Goal: Transaction & Acquisition: Purchase product/service

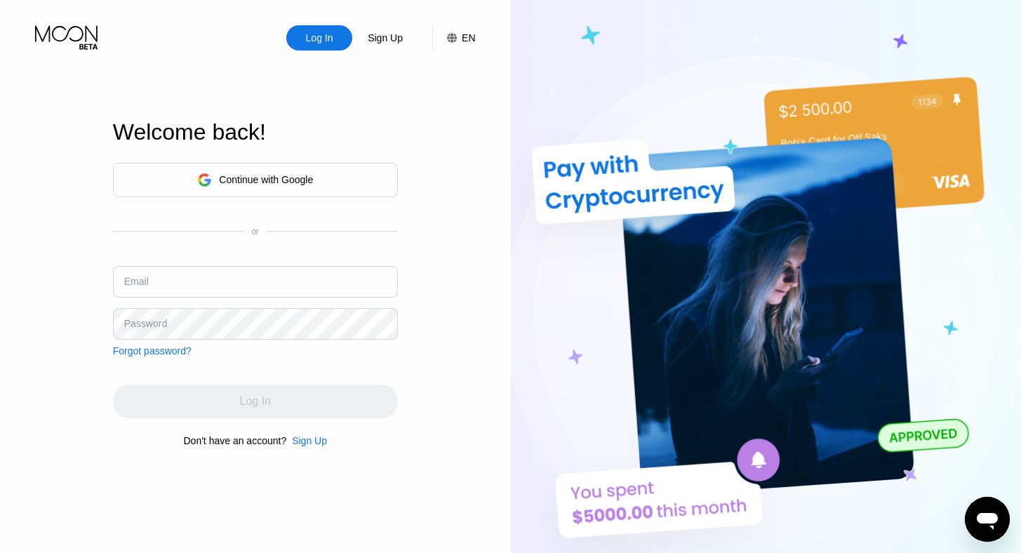
type input "[EMAIL_ADDRESS][DOMAIN_NAME]"
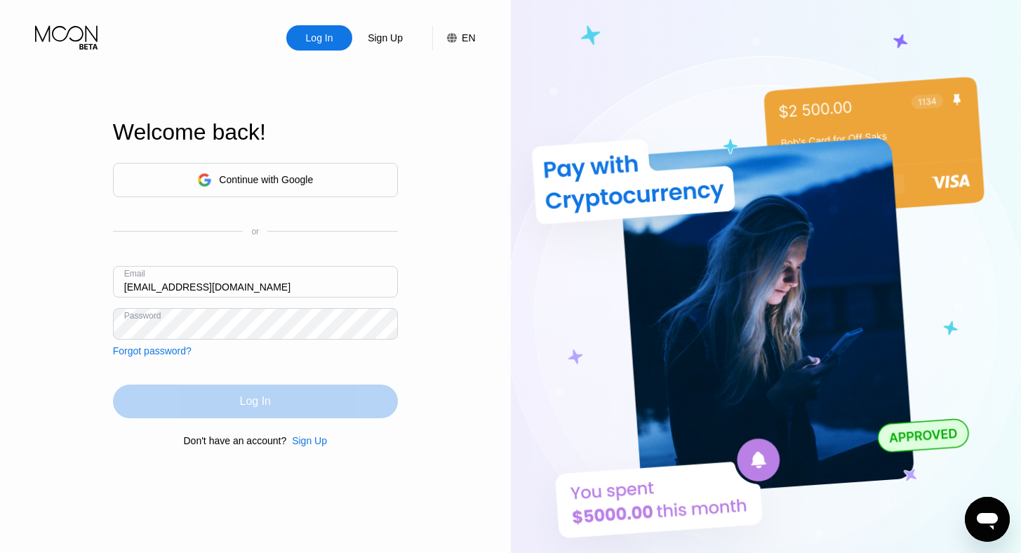
click at [165, 399] on div "Log In" at bounding box center [255, 402] width 285 height 34
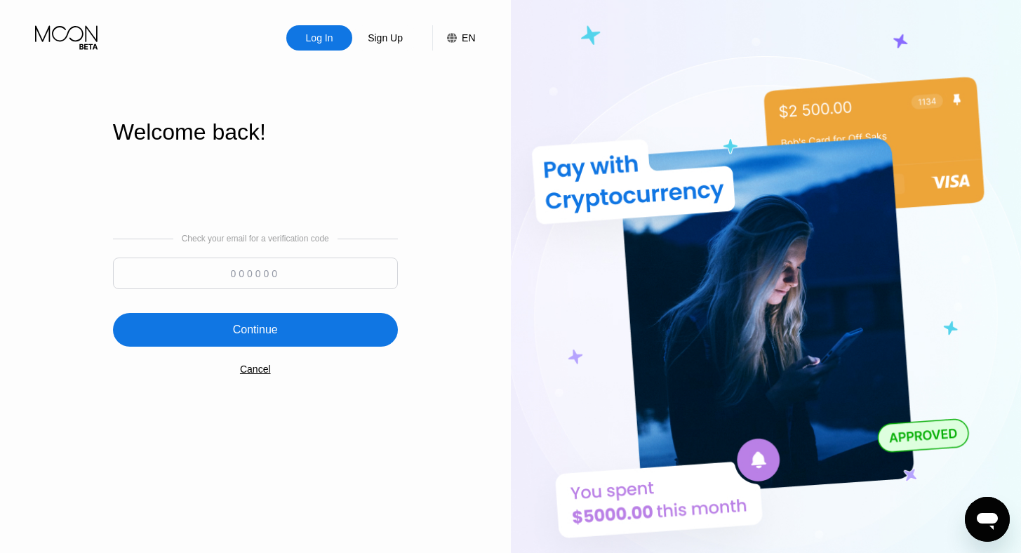
click at [245, 266] on input at bounding box center [255, 274] width 285 height 32
paste input "147109"
type input "147109"
click at [276, 336] on div "Continue" at bounding box center [255, 330] width 45 height 14
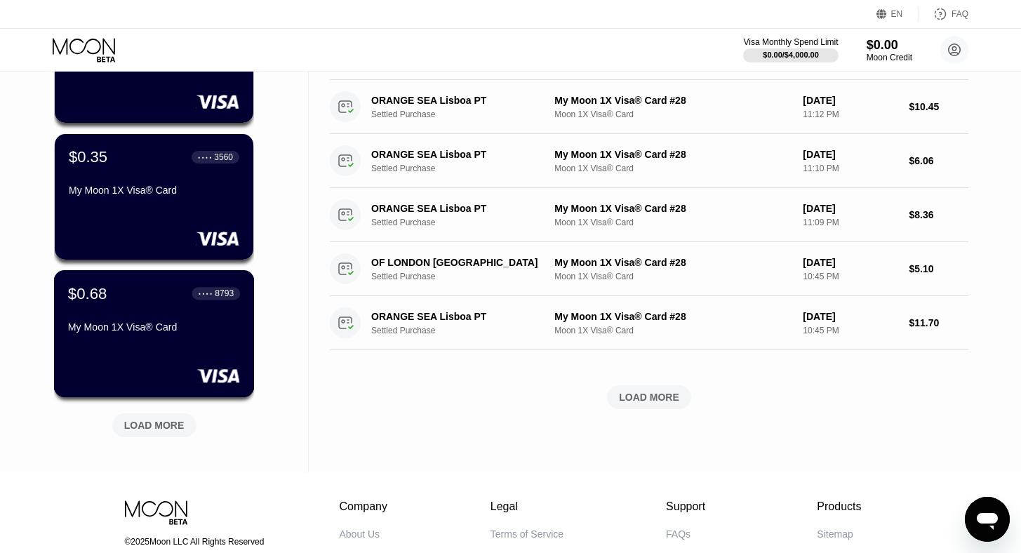
scroll to position [493, 0]
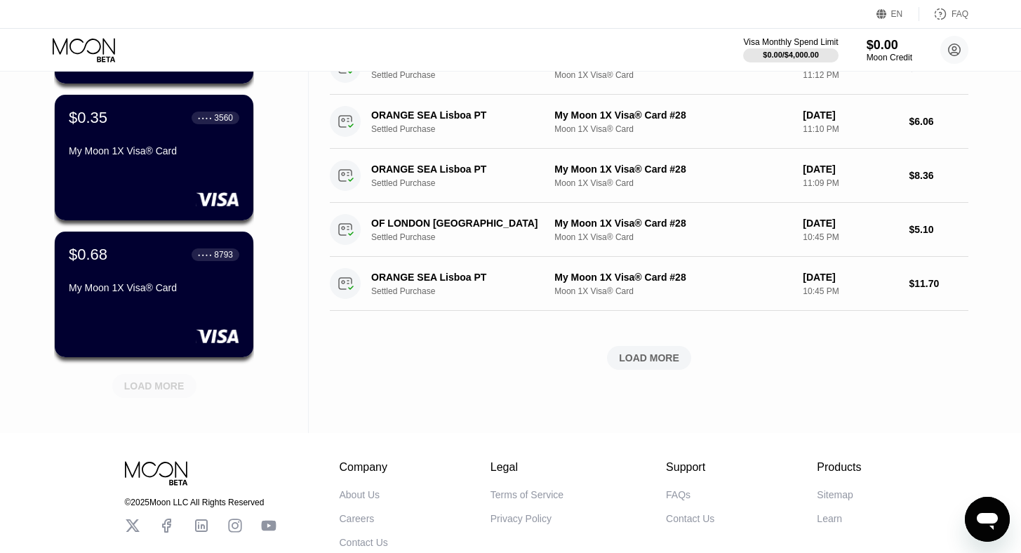
click at [157, 392] on div "LOAD MORE" at bounding box center [154, 386] width 60 height 13
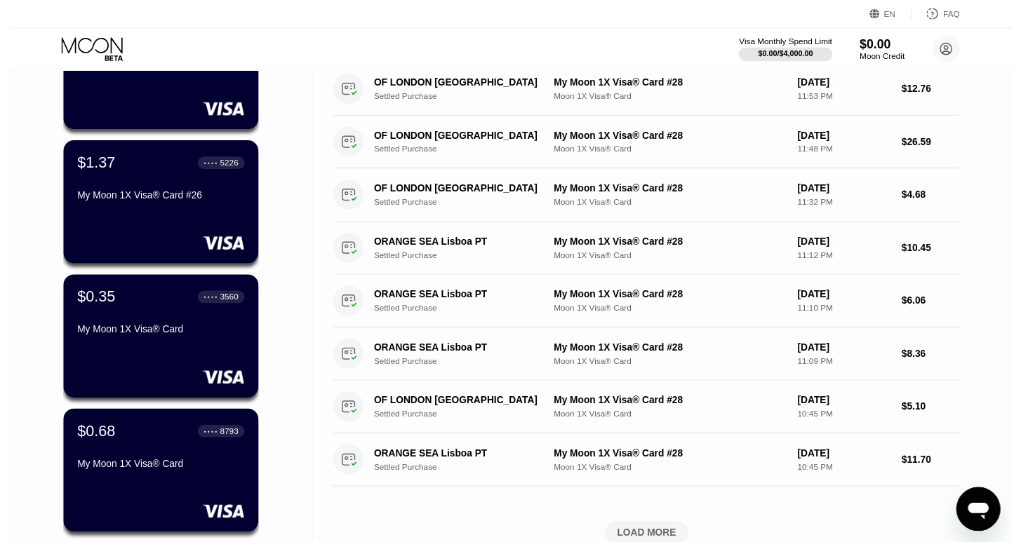
scroll to position [0, 0]
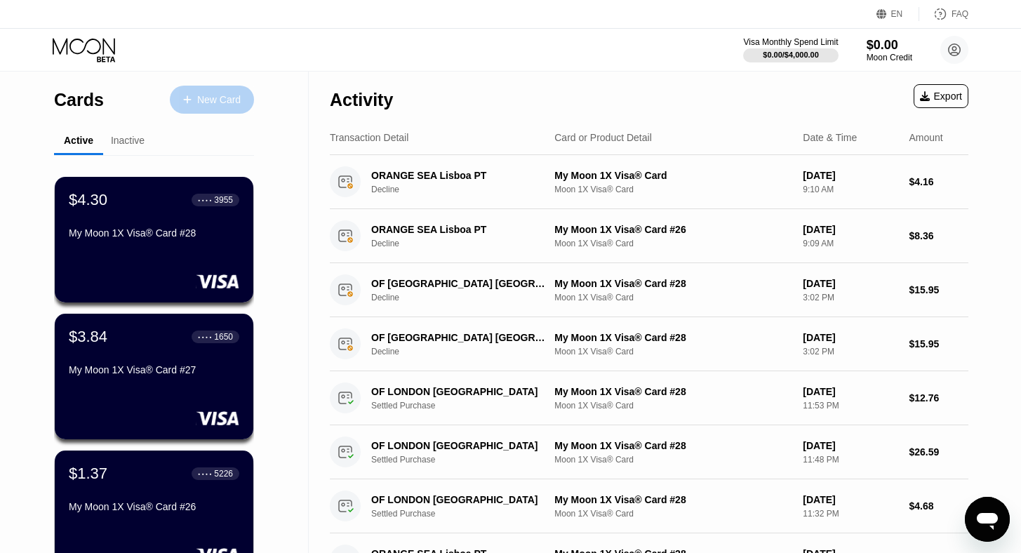
click at [214, 99] on div "New Card" at bounding box center [219, 100] width 44 height 12
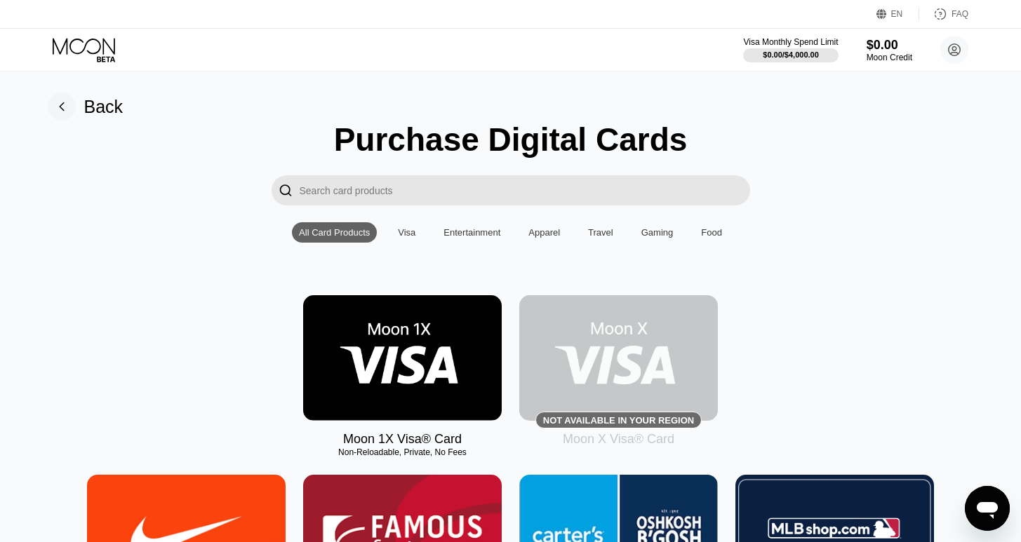
click at [415, 341] on img at bounding box center [402, 358] width 199 height 126
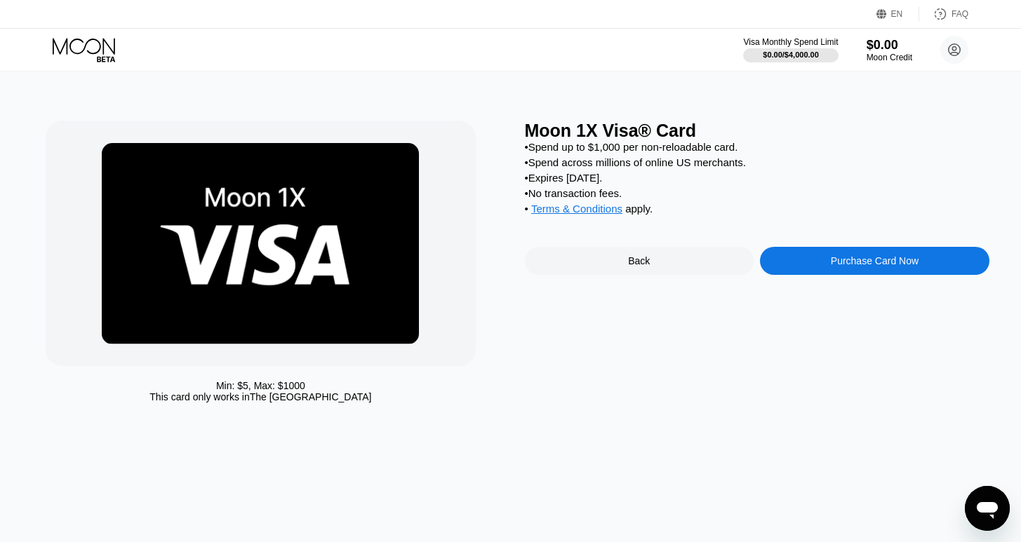
click at [849, 267] on div "Purchase Card Now" at bounding box center [875, 260] width 88 height 11
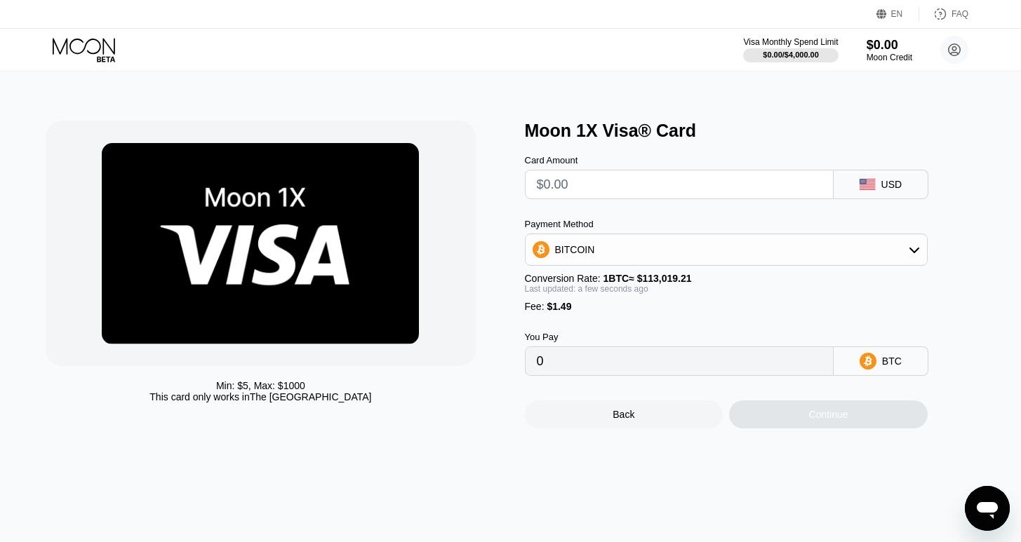
click at [651, 187] on input "text" at bounding box center [679, 185] width 285 height 28
type input "$3"
type input "0.00003973"
type input "$35"
type input "0.00032287"
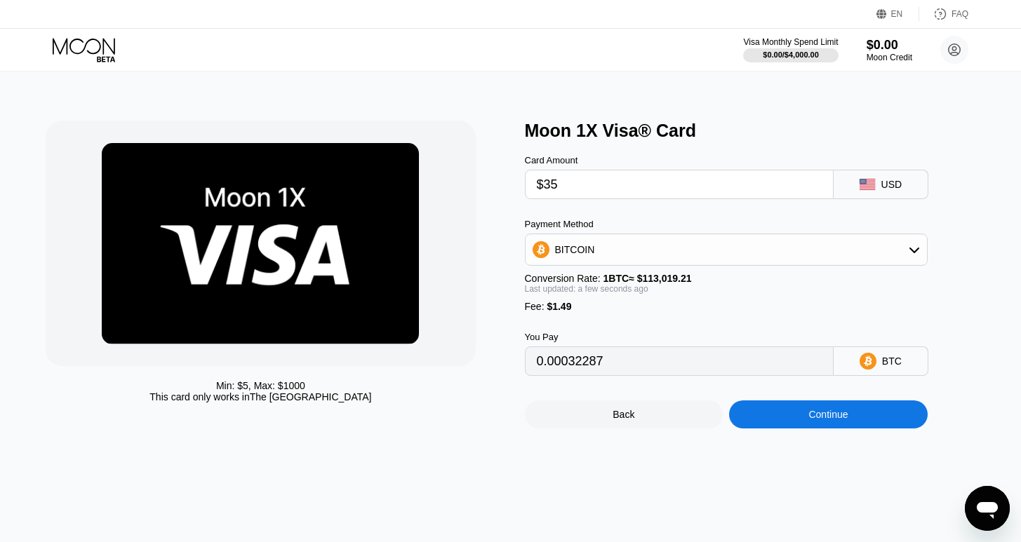
type input "$35"
click at [837, 418] on div "Continue" at bounding box center [827, 414] width 39 height 11
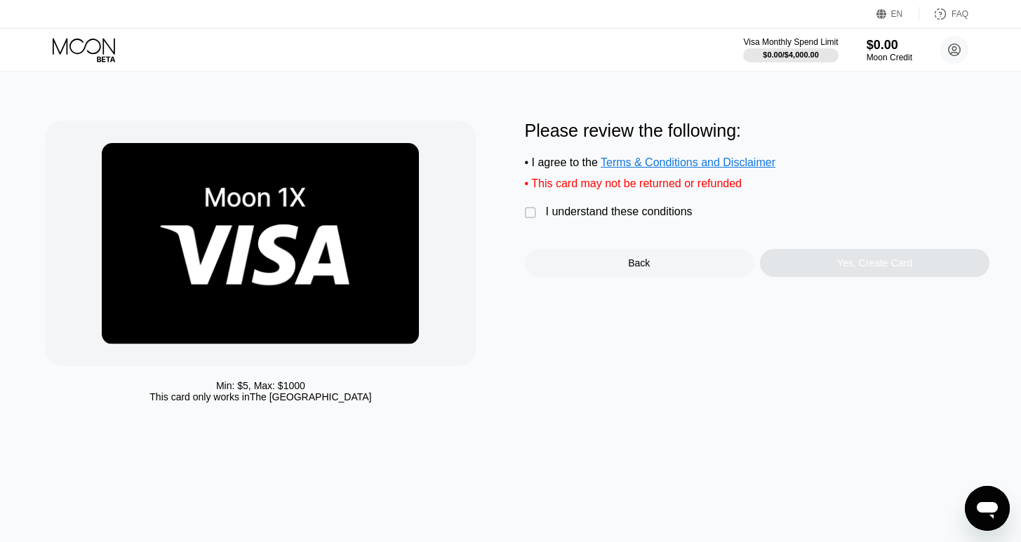
click at [535, 217] on div "" at bounding box center [532, 213] width 14 height 14
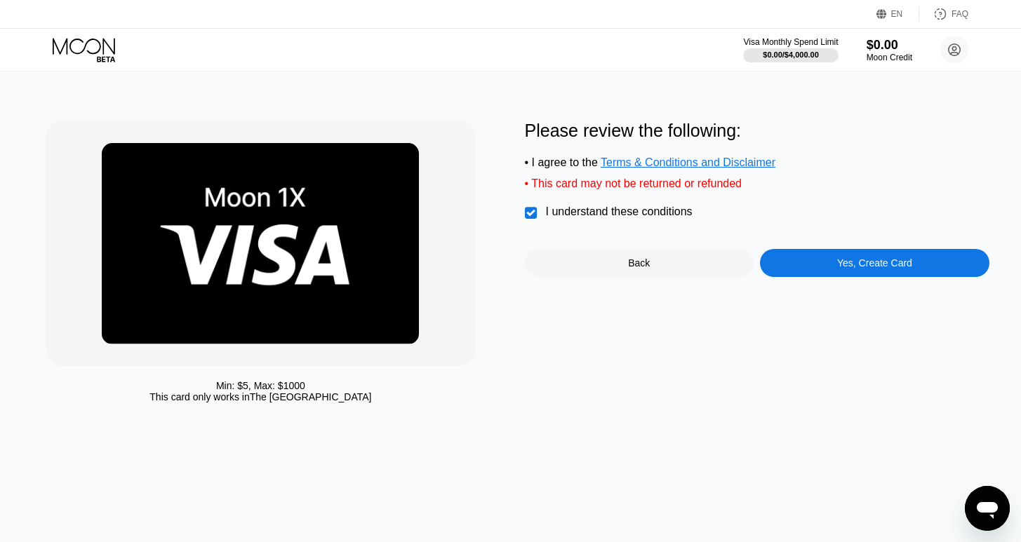
click at [797, 262] on div "Yes, Create Card" at bounding box center [874, 263] width 229 height 28
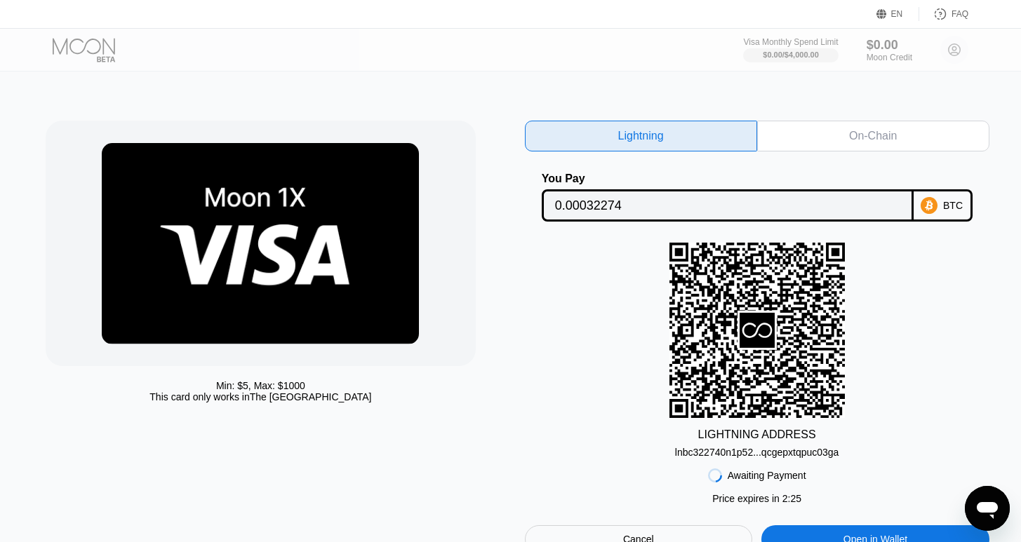
click at [787, 441] on div "LIGHTNING ADDRESS" at bounding box center [757, 435] width 118 height 13
click at [777, 451] on div "lnbc322740n1p52...qcgepxtqpuc03ga" at bounding box center [757, 452] width 164 height 11
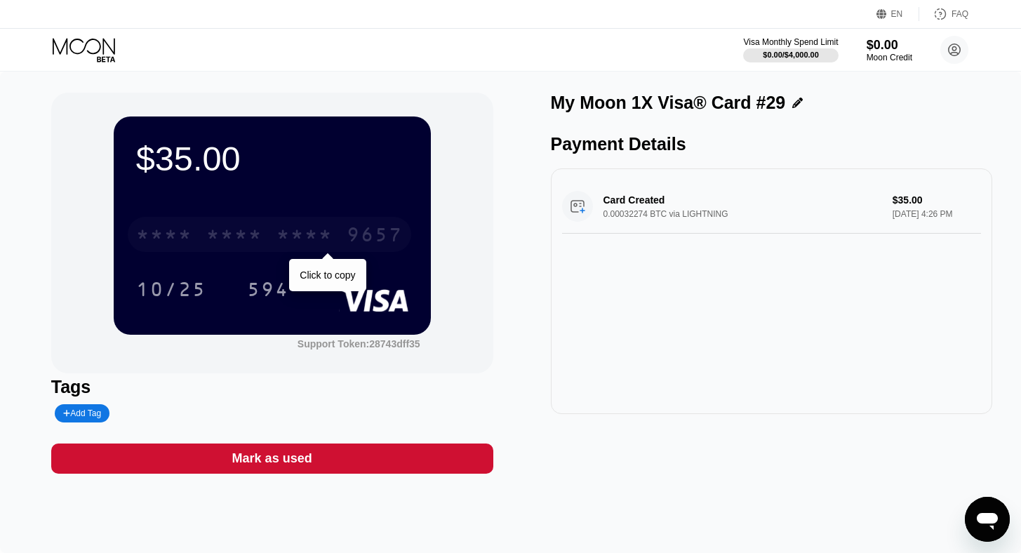
click at [234, 239] on div "* * * *" at bounding box center [234, 236] width 56 height 22
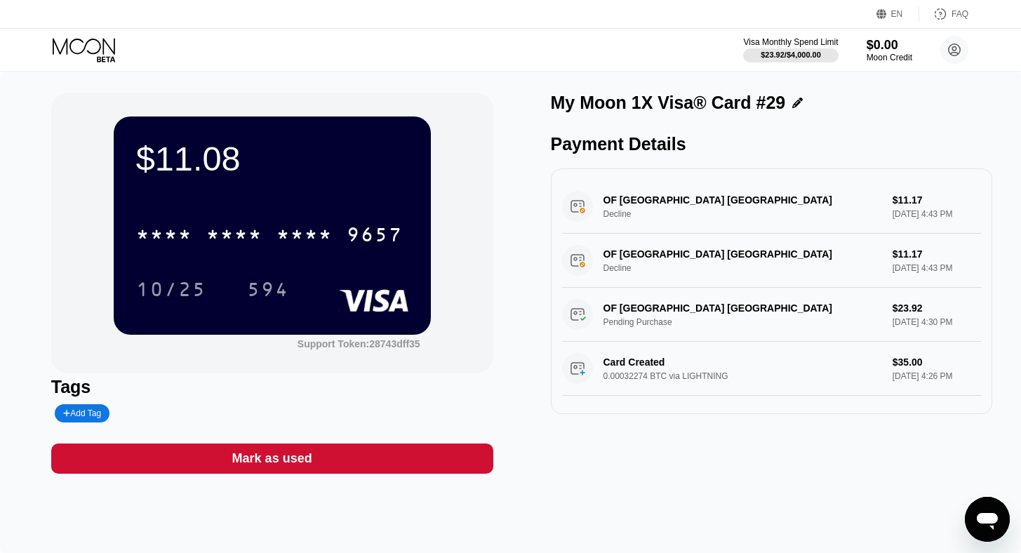
click at [103, 35] on div "Visa Monthly Spend Limit $23.92 / $4,000.00 $0.00 Moon Credit [EMAIL_ADDRESS][D…" at bounding box center [510, 50] width 1021 height 42
click at [94, 49] on icon at bounding box center [85, 50] width 65 height 25
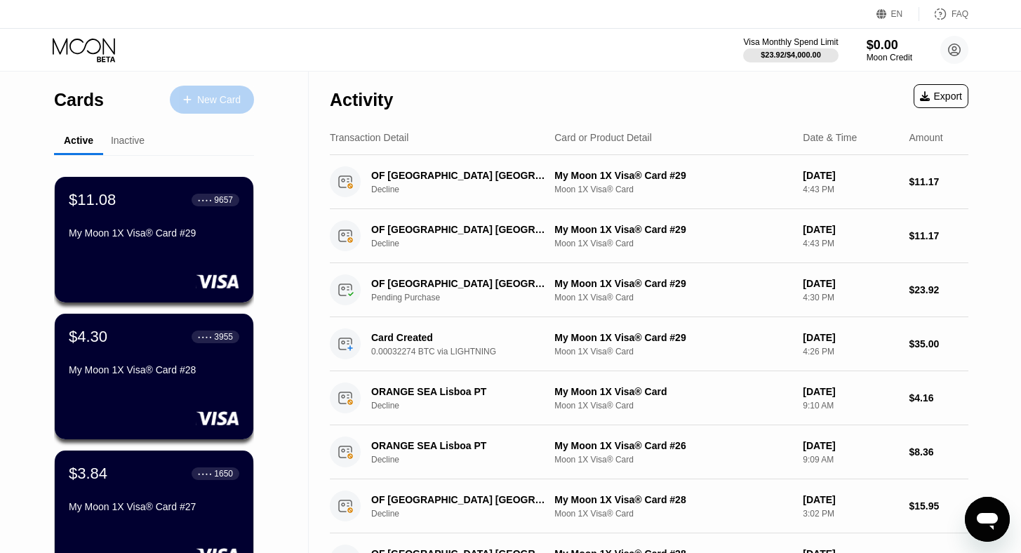
click at [233, 105] on div "New Card" at bounding box center [219, 100] width 44 height 12
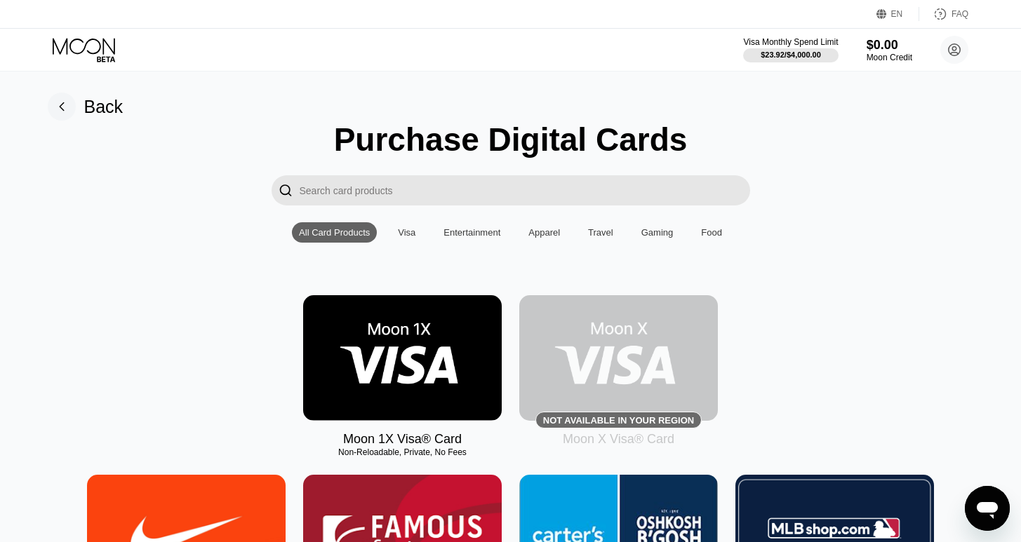
click at [396, 322] on img at bounding box center [402, 358] width 199 height 126
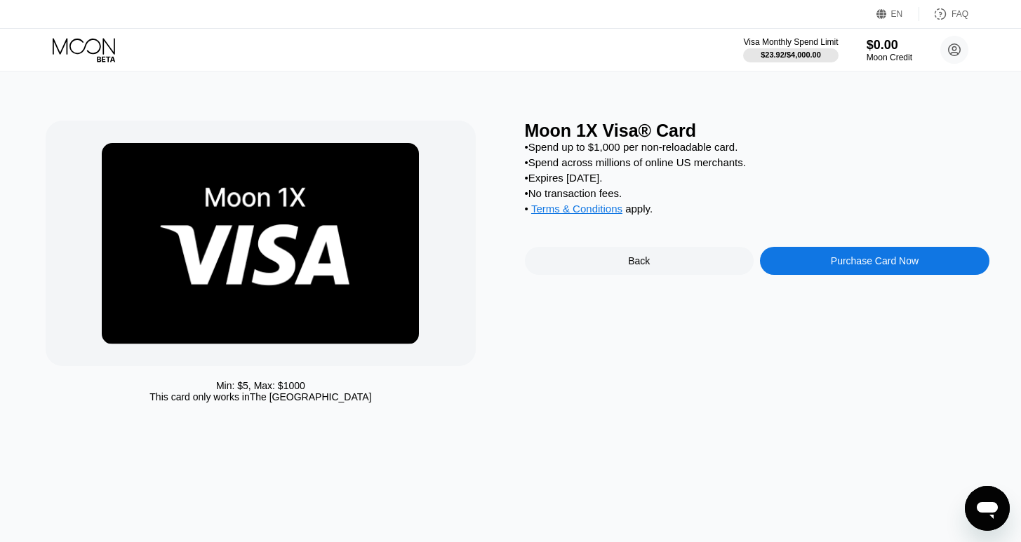
click at [820, 265] on div "Purchase Card Now" at bounding box center [874, 261] width 229 height 28
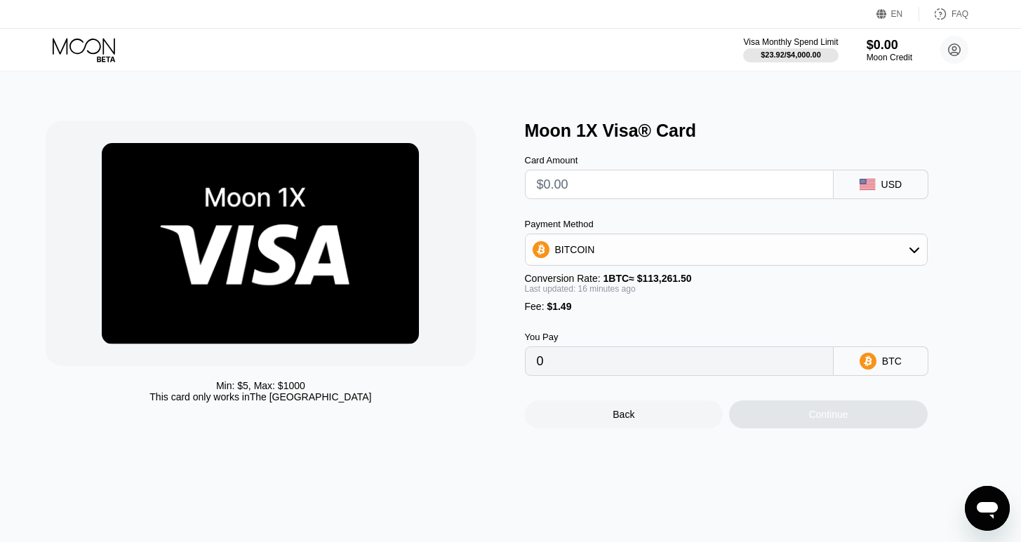
click at [631, 194] on input "text" at bounding box center [679, 185] width 285 height 28
type input "$1"
type input "0.00002196"
type input "$10"
type input "0.00010131"
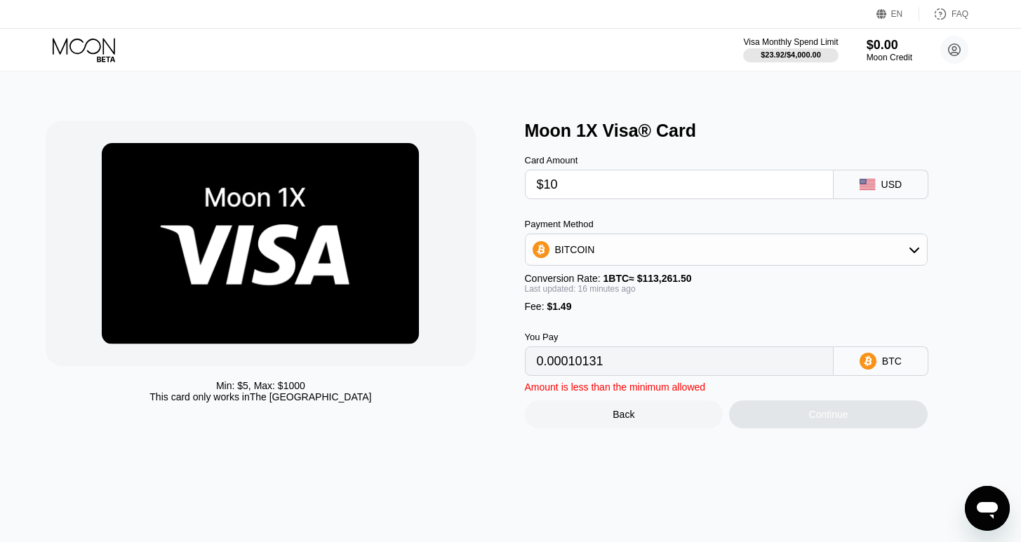
type input "$100"
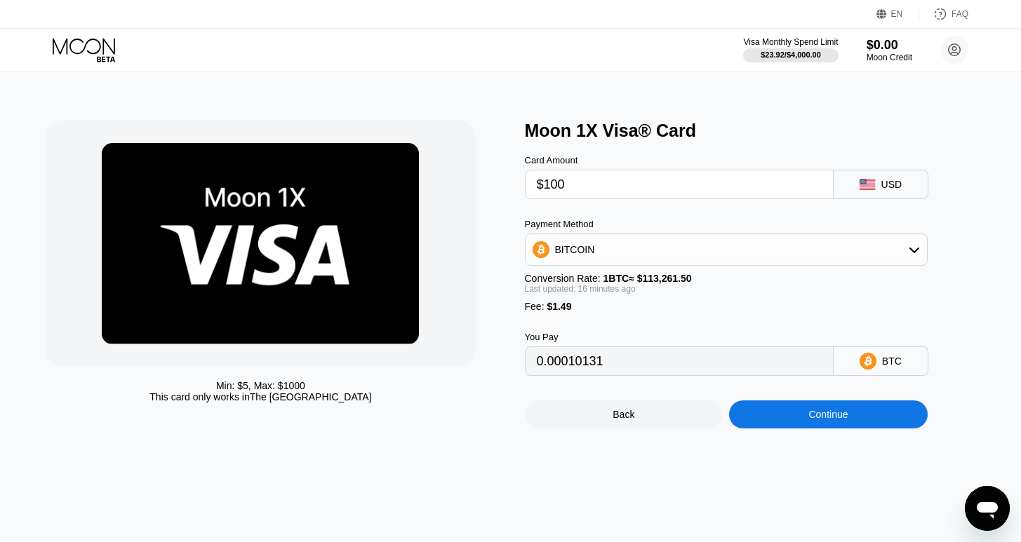
type input "0.00089480"
type input "$100"
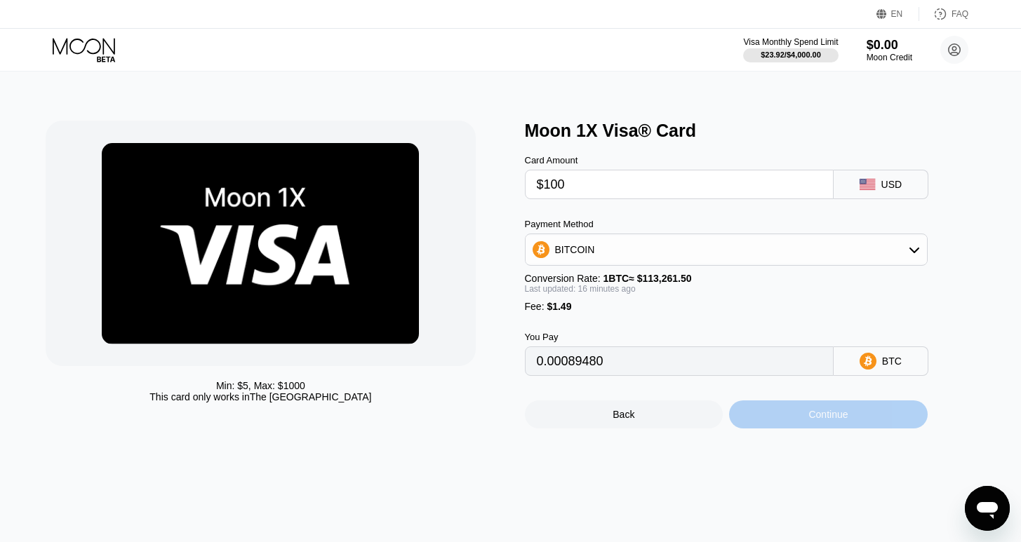
click at [825, 413] on div "Continue" at bounding box center [827, 414] width 39 height 11
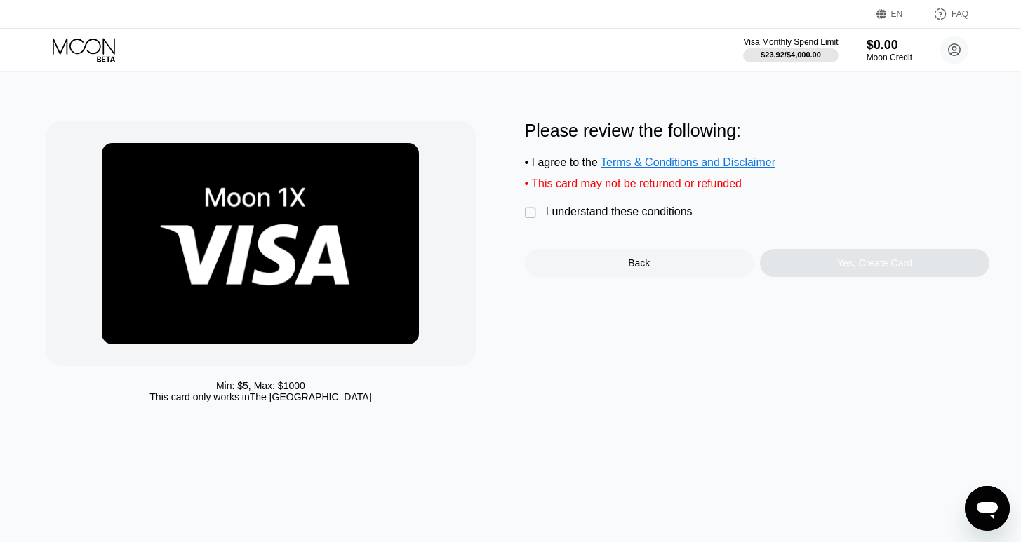
click at [619, 225] on div "Please review the following: • I agree to the Terms & Conditions and Disclaimer…" at bounding box center [757, 199] width 465 height 156
click at [621, 218] on div "I understand these conditions" at bounding box center [619, 212] width 147 height 13
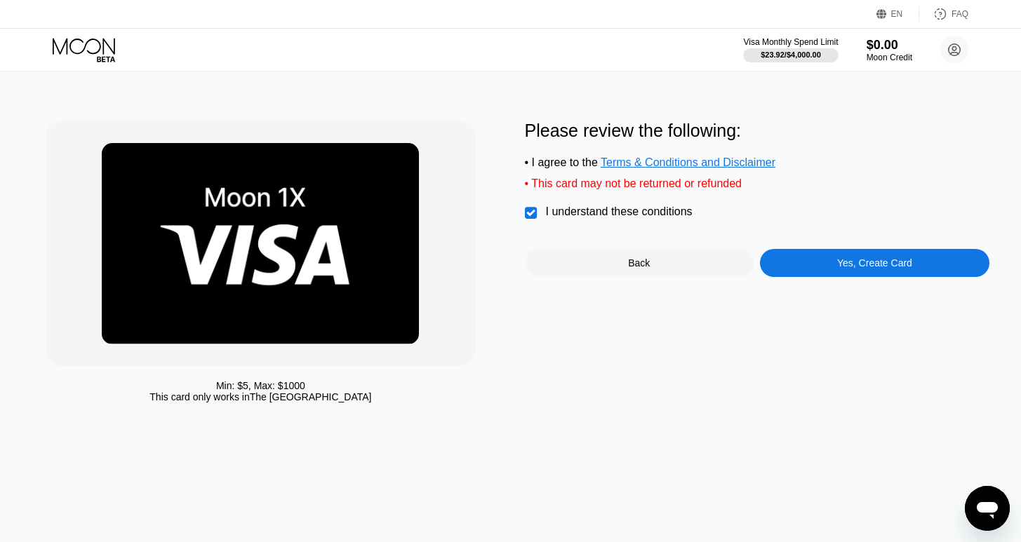
click at [825, 272] on div "Yes, Create Card" at bounding box center [874, 263] width 229 height 28
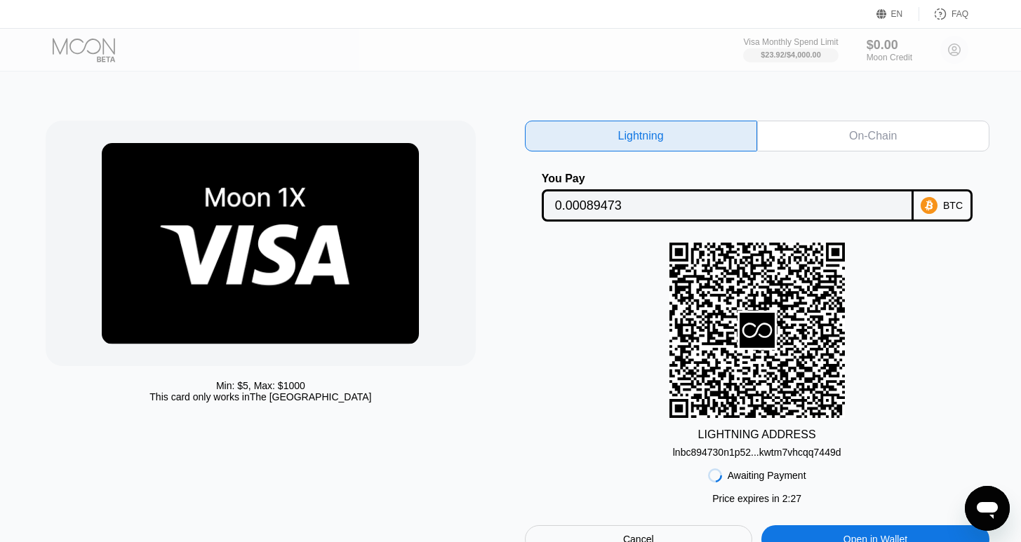
click at [797, 450] on div "lnbc894730n1p52...kwtm7vhcqq7449d" at bounding box center [757, 452] width 168 height 11
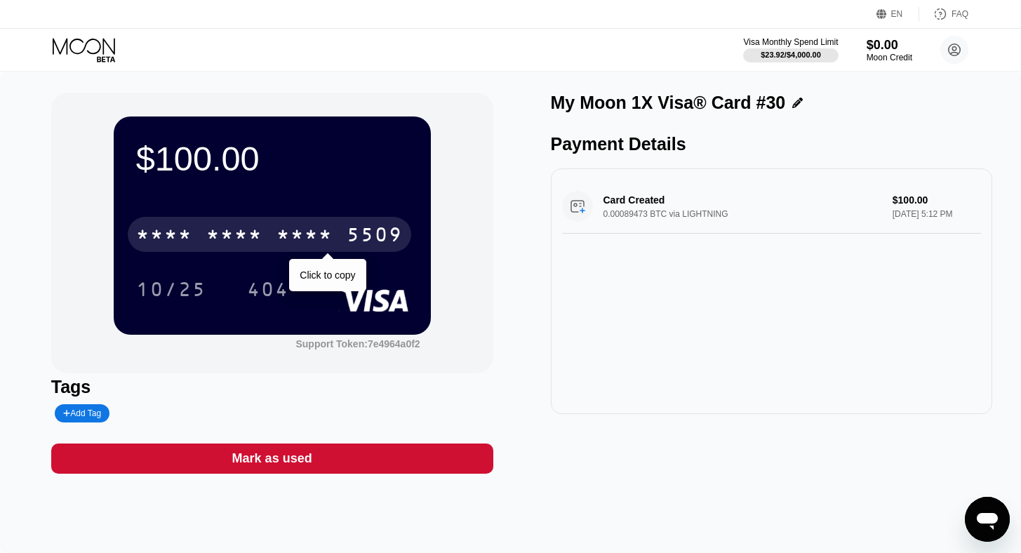
click at [295, 239] on div "* * * *" at bounding box center [305, 236] width 56 height 22
